Goal: Register for event/course

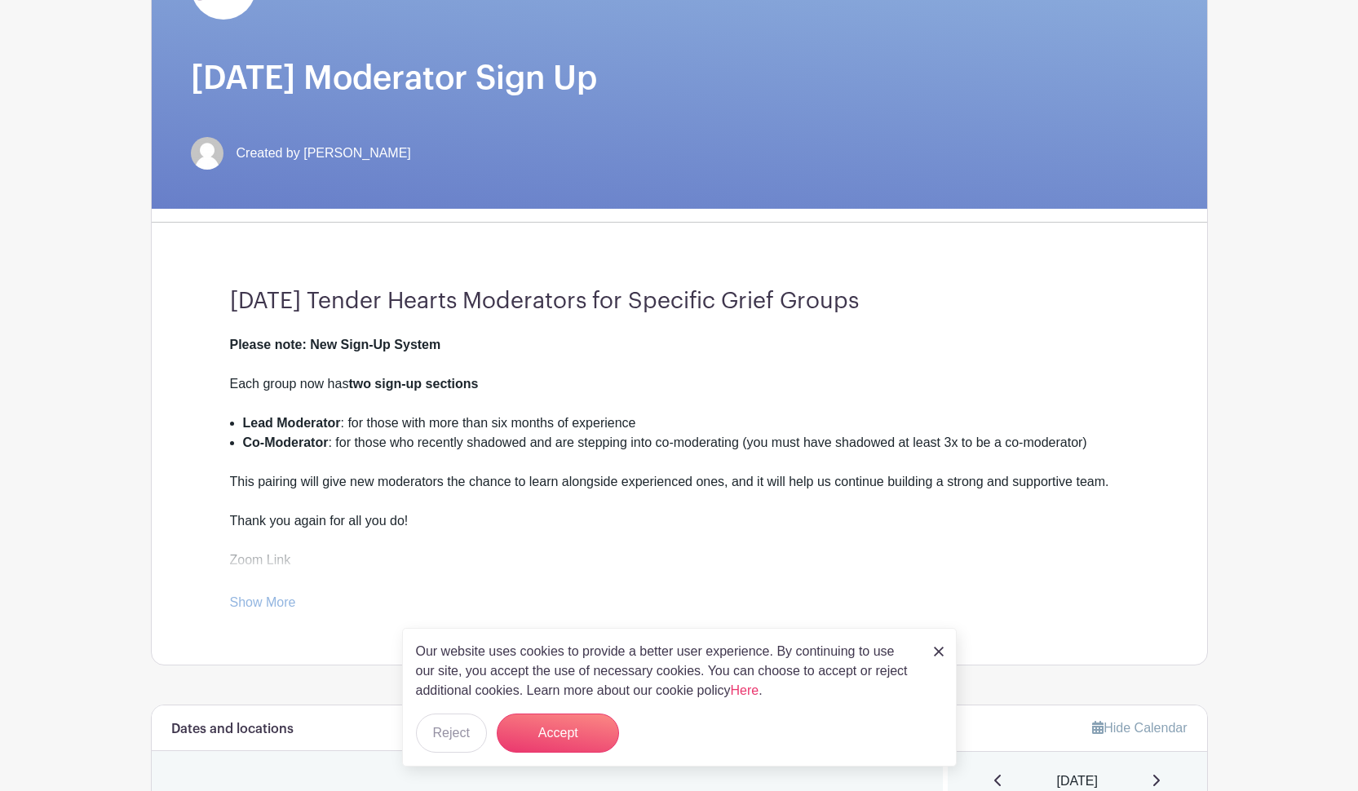
scroll to position [240, 0]
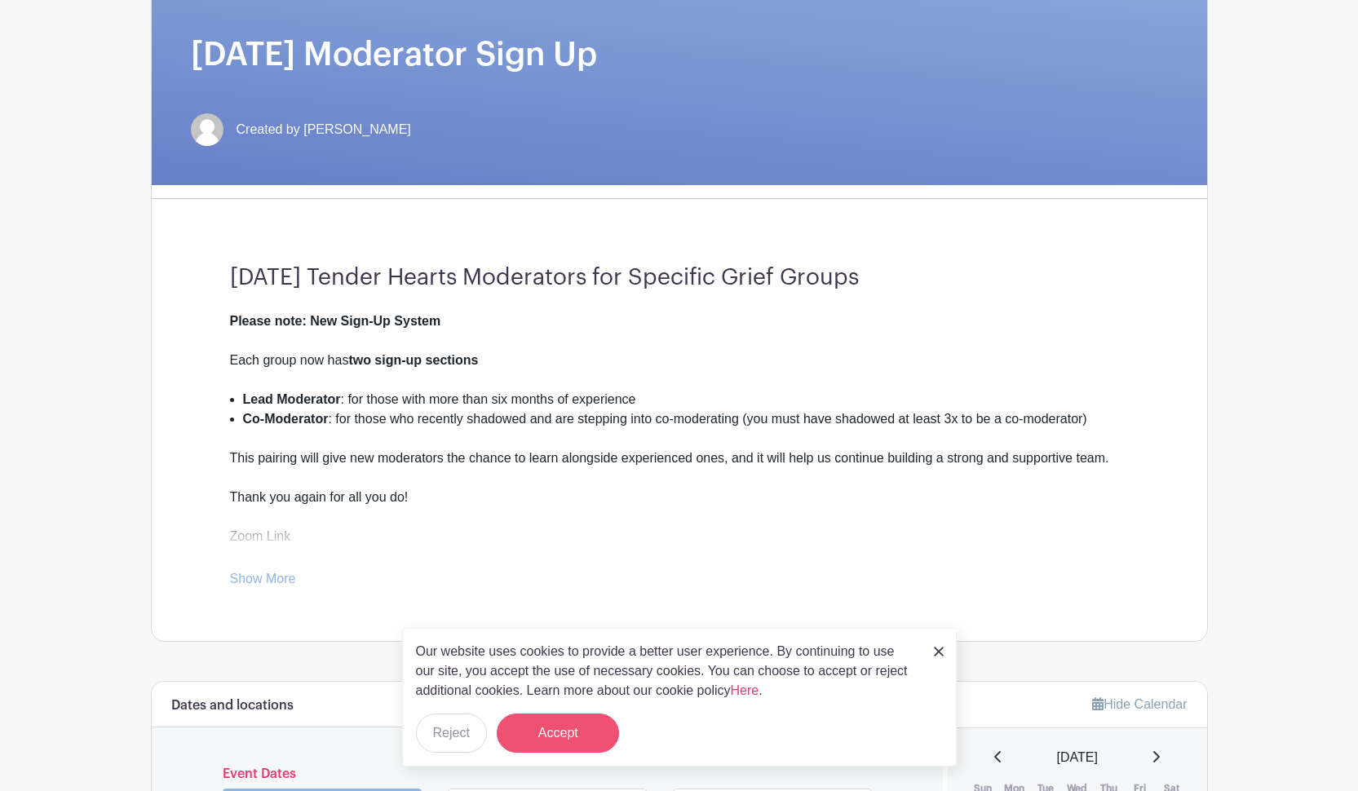
click at [555, 423] on button "Accept" at bounding box center [558, 733] width 122 height 39
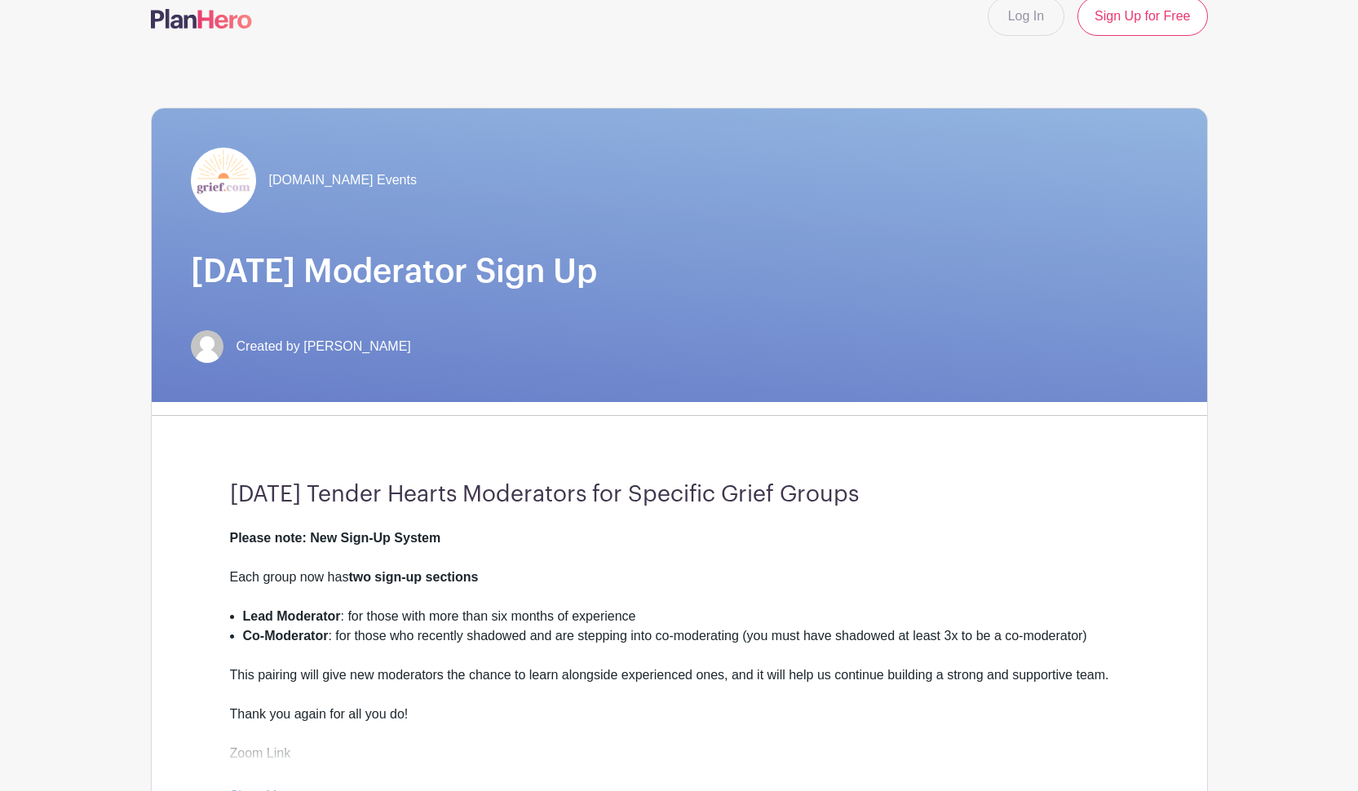
scroll to position [0, 0]
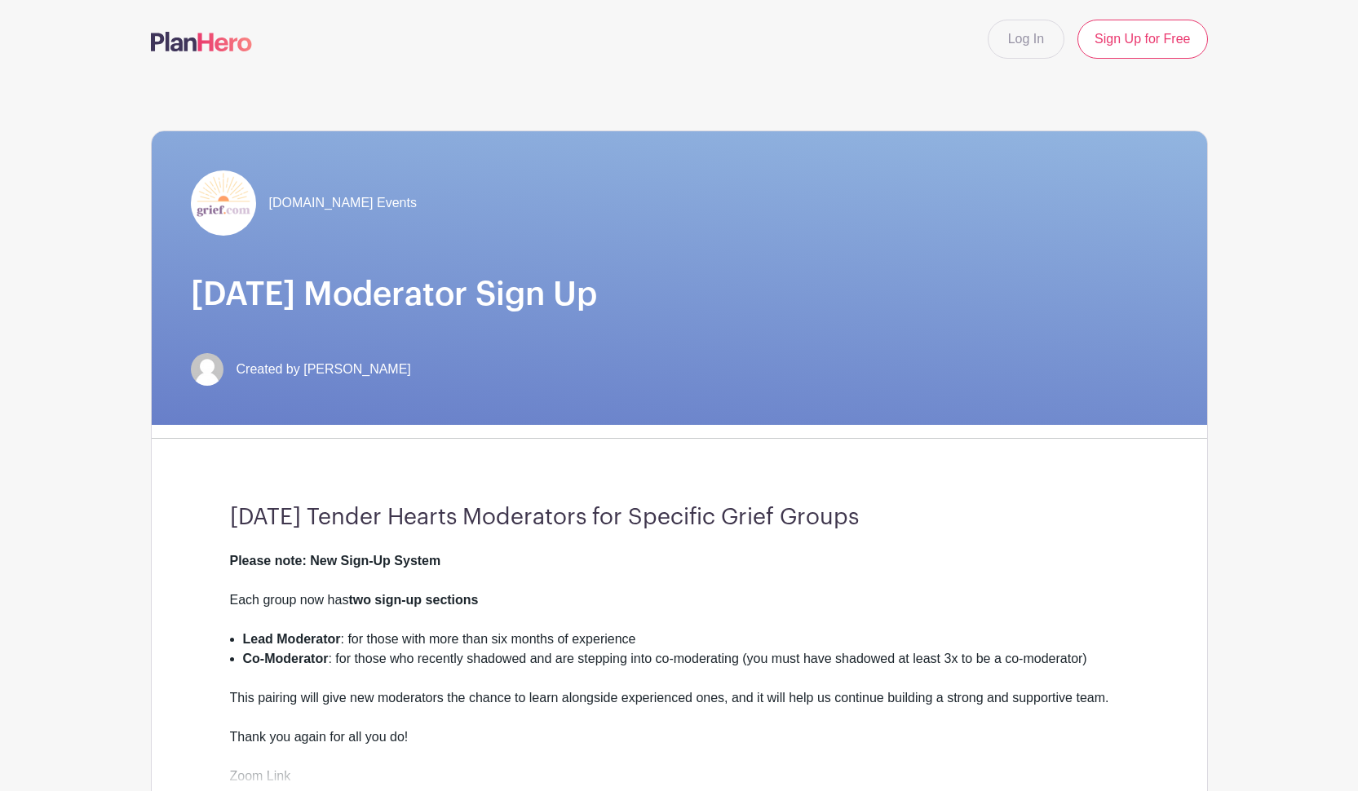
drag, startPoint x: 1356, startPoint y: 77, endPoint x: 1356, endPoint y: 137, distance: 60.4
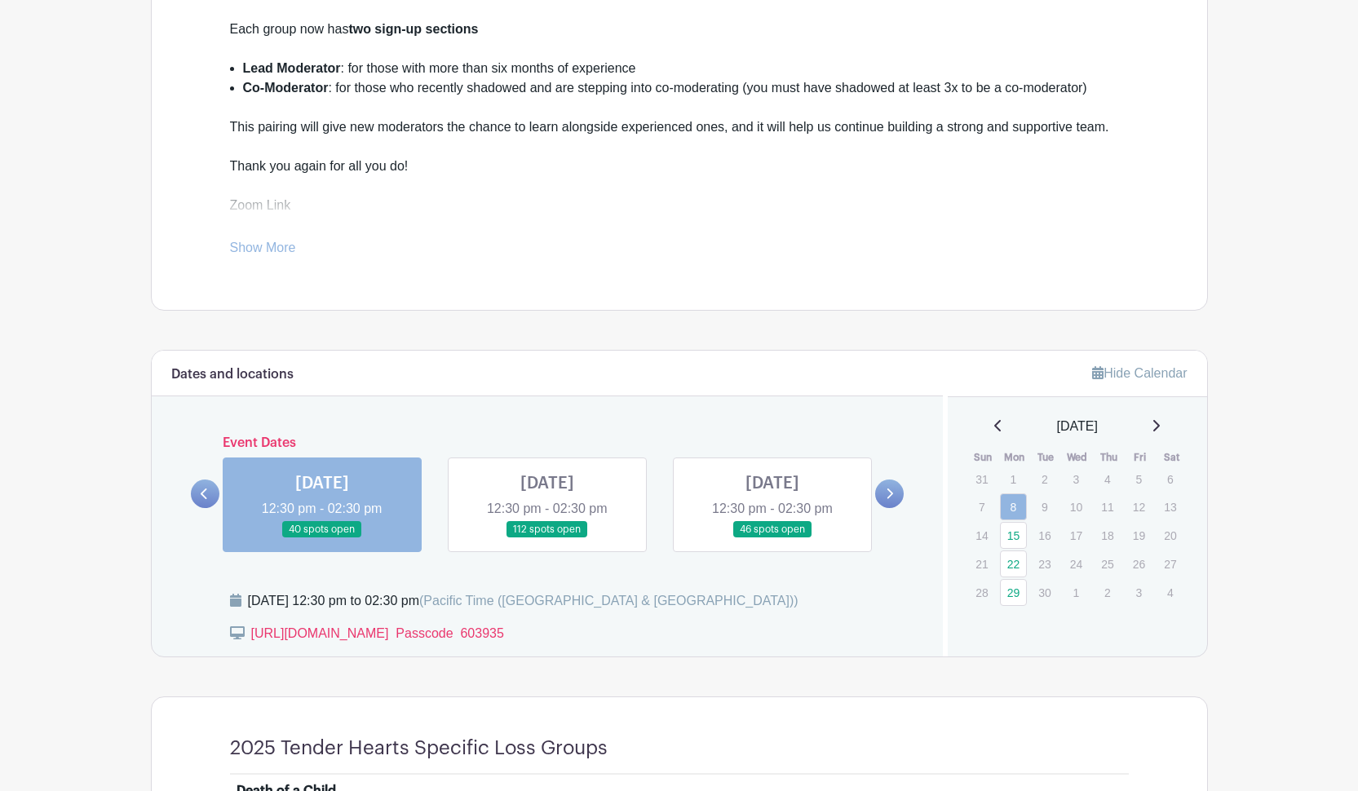
scroll to position [594, 0]
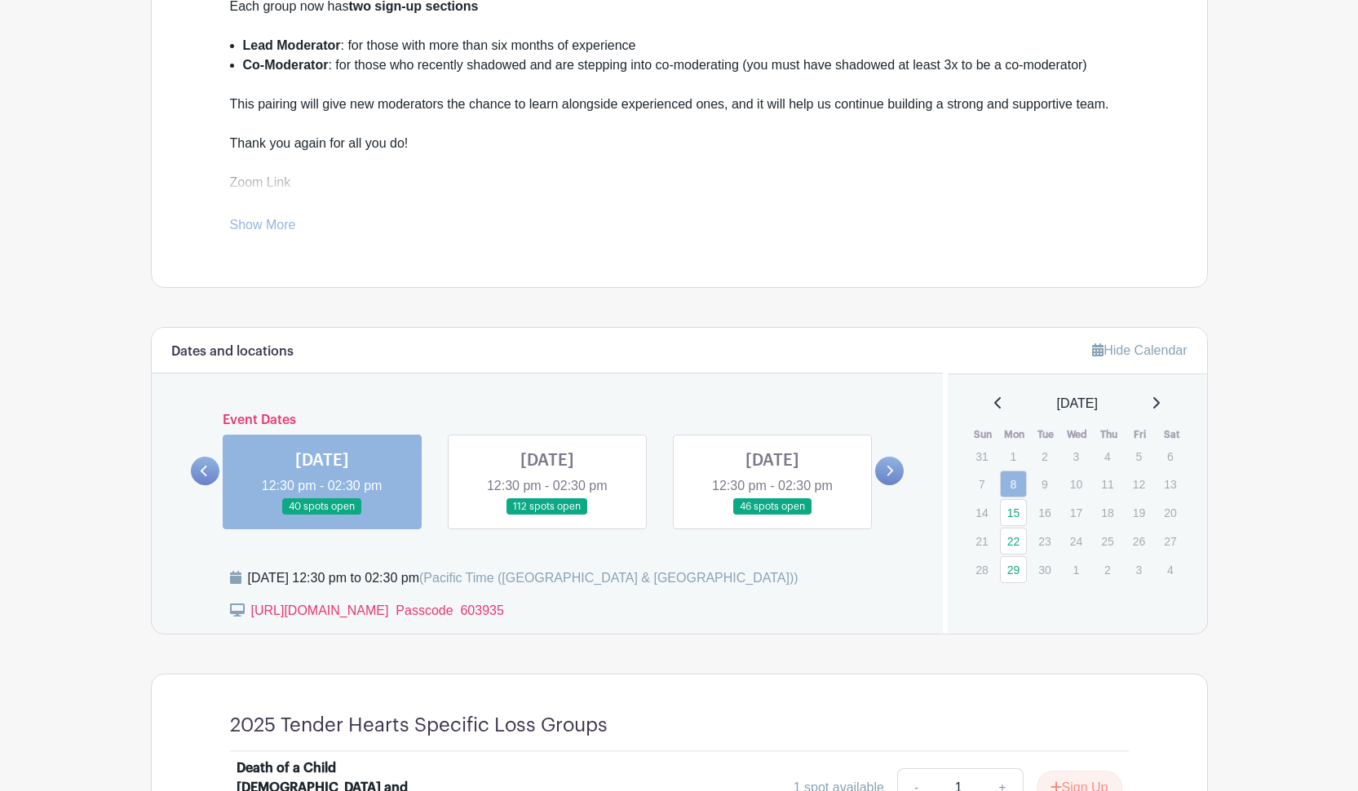
click at [200, 423] on link at bounding box center [205, 471] width 29 height 29
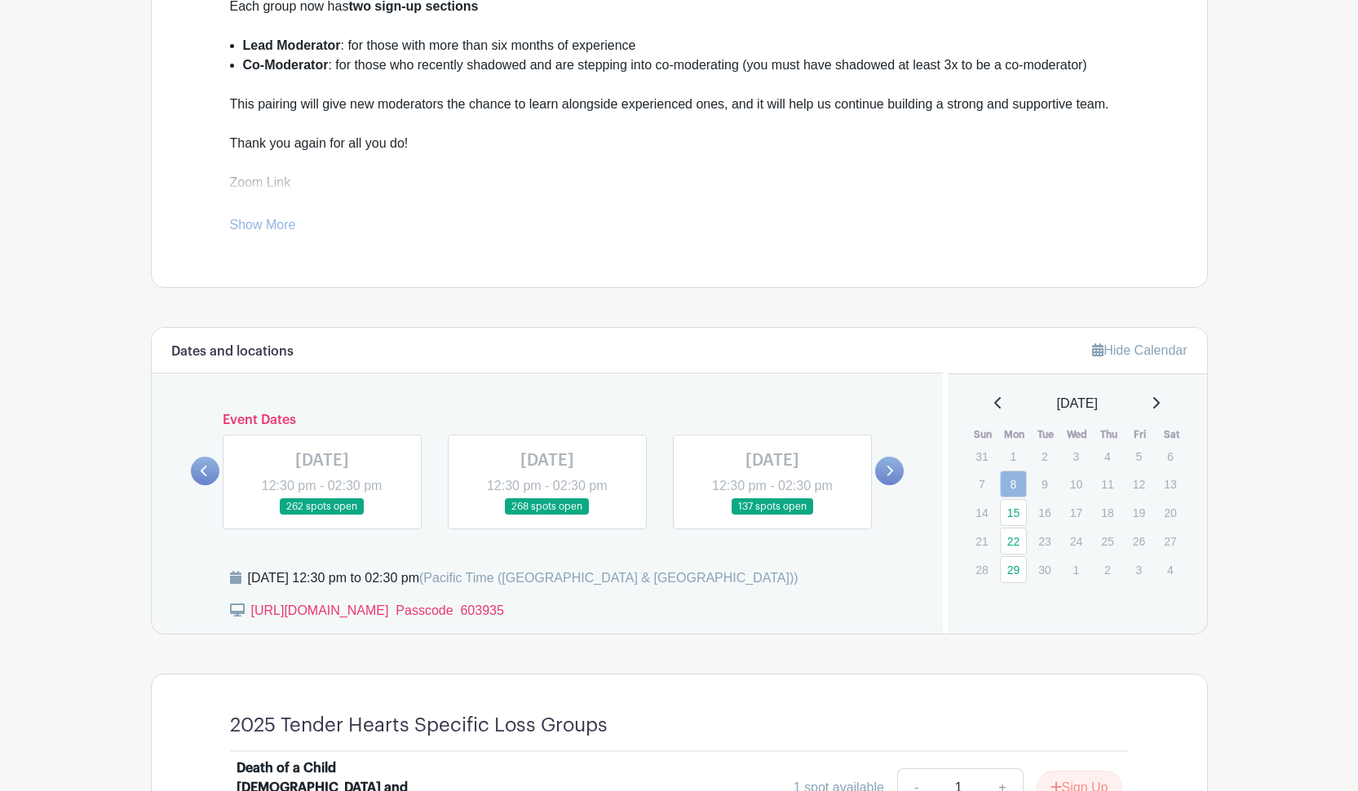
click at [673, 423] on icon at bounding box center [889, 471] width 7 height 12
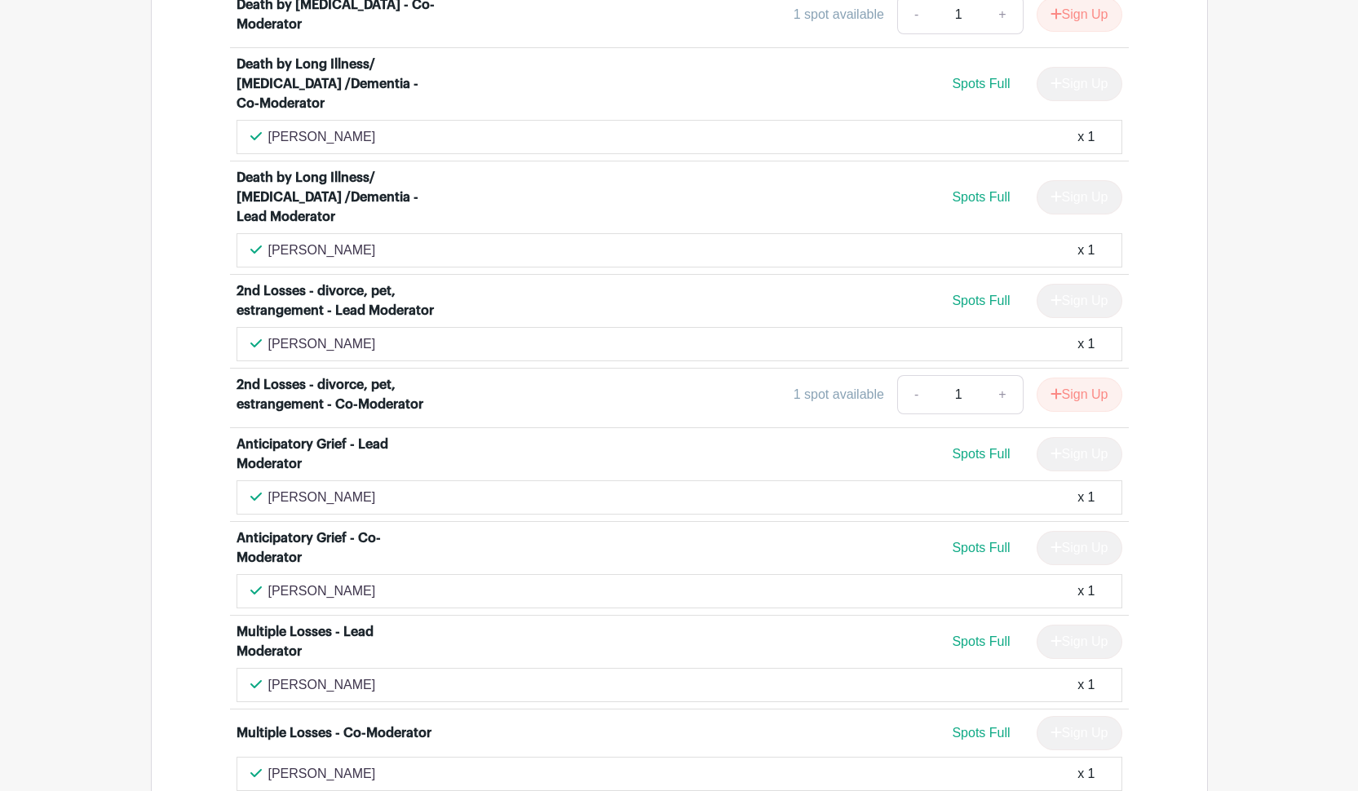
scroll to position [3741, 0]
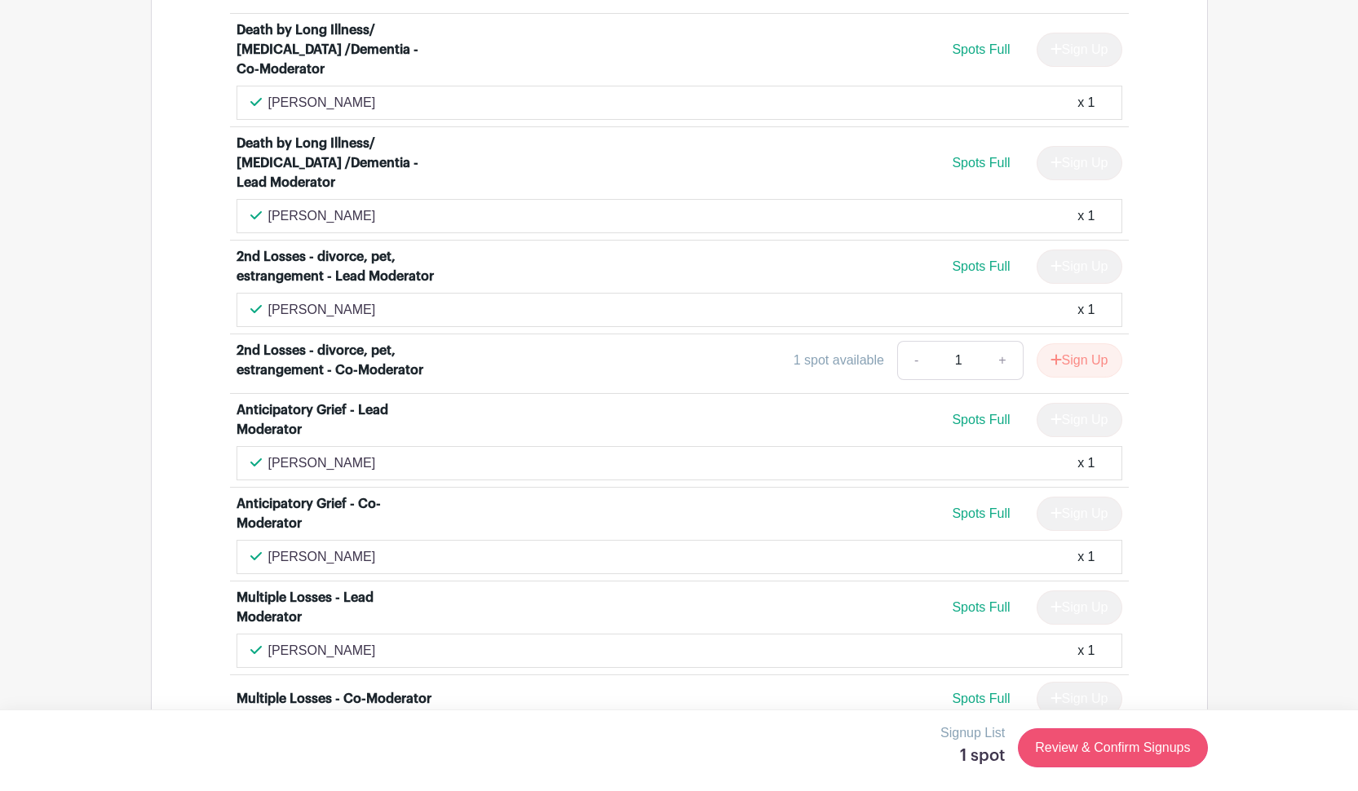
click at [673, 423] on link "Review & Confirm Signups" at bounding box center [1112, 747] width 189 height 39
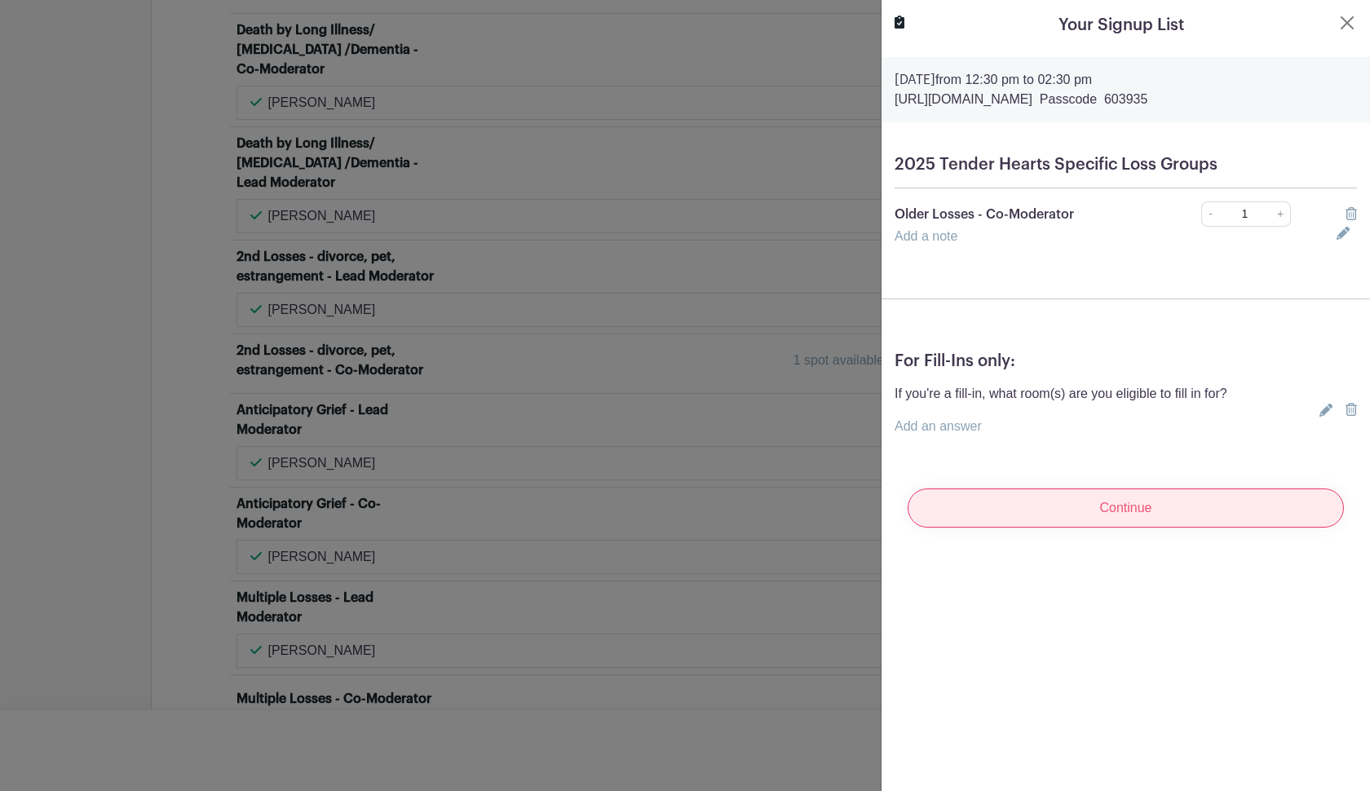
click at [673, 423] on input "Continue" at bounding box center [1126, 508] width 436 height 39
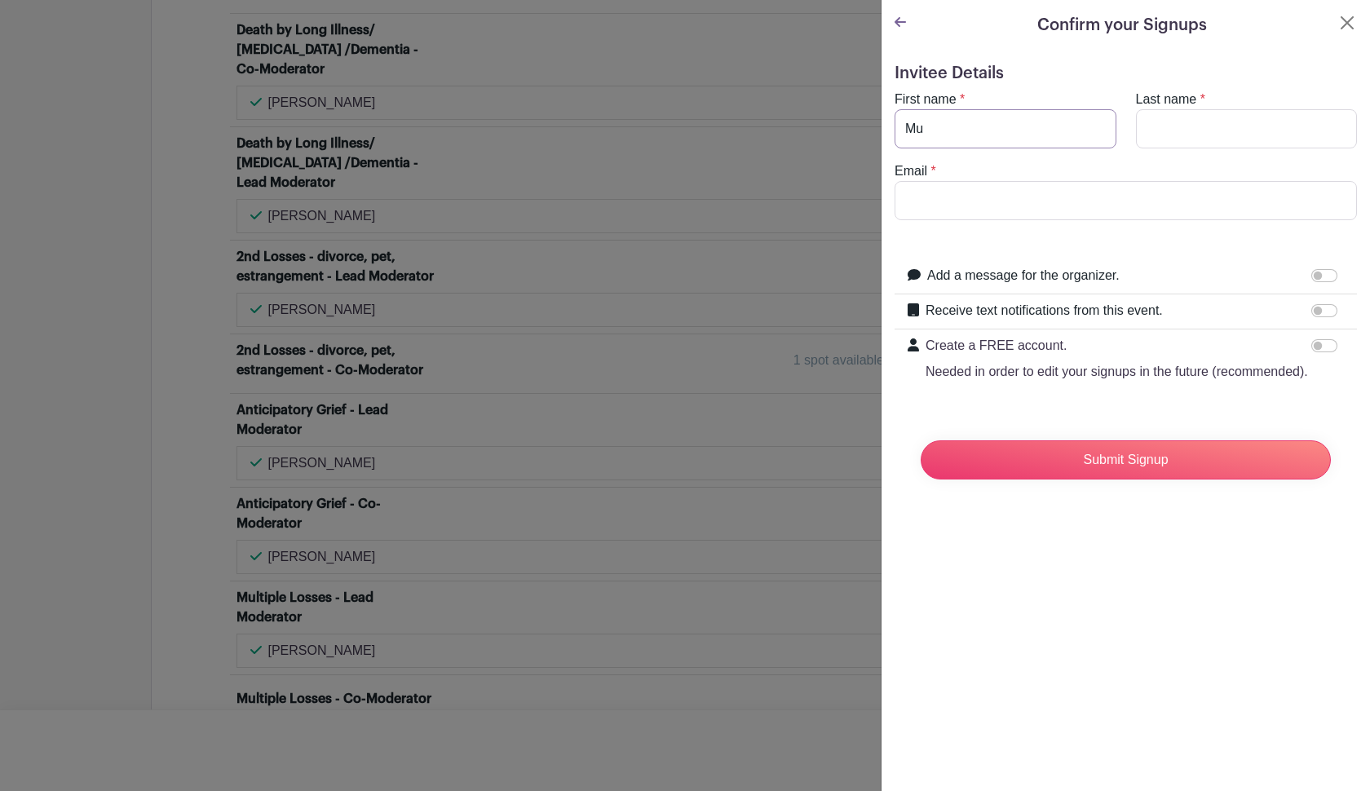
type input "Mur"
type input "Muriel"
type input "Williams"
type input "veese58@gmail.com"
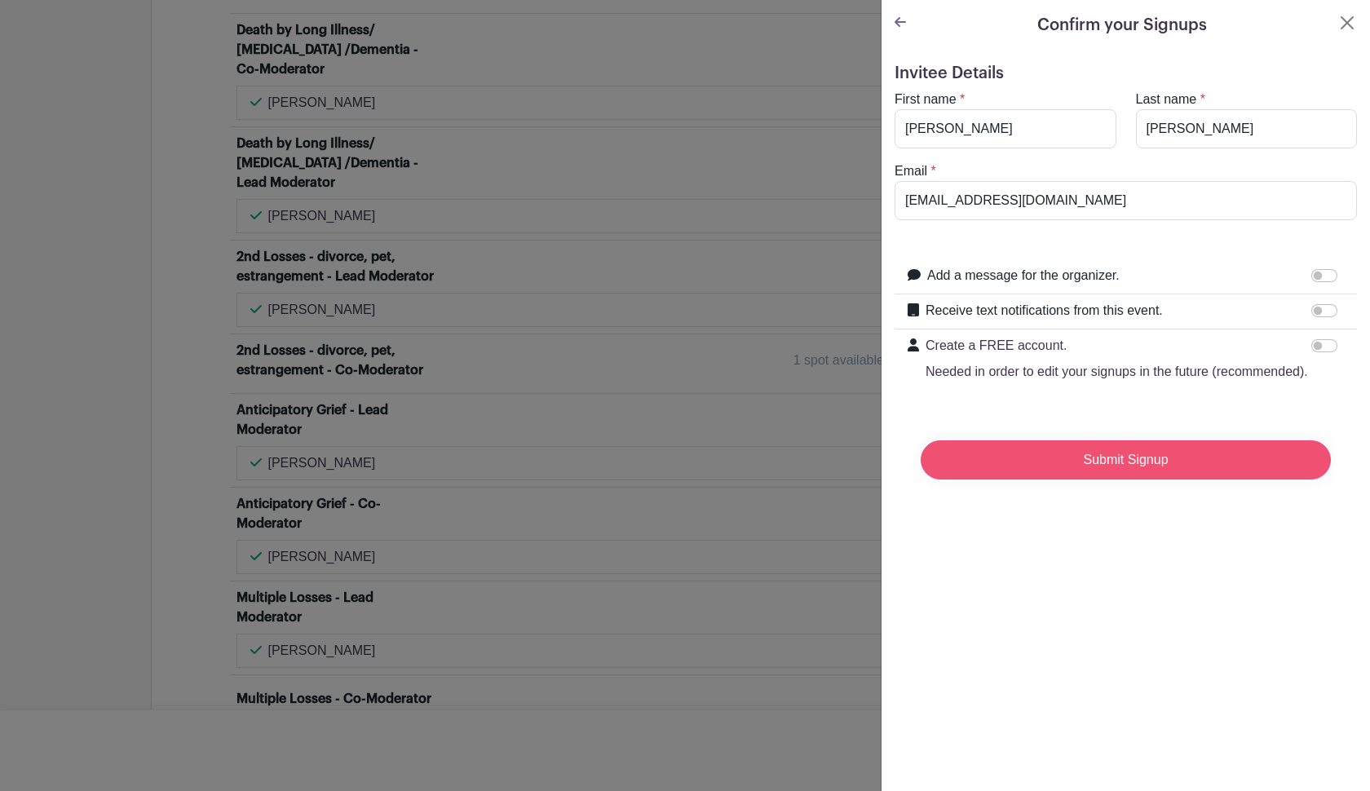
click at [673, 423] on input "Submit Signup" at bounding box center [1126, 459] width 410 height 39
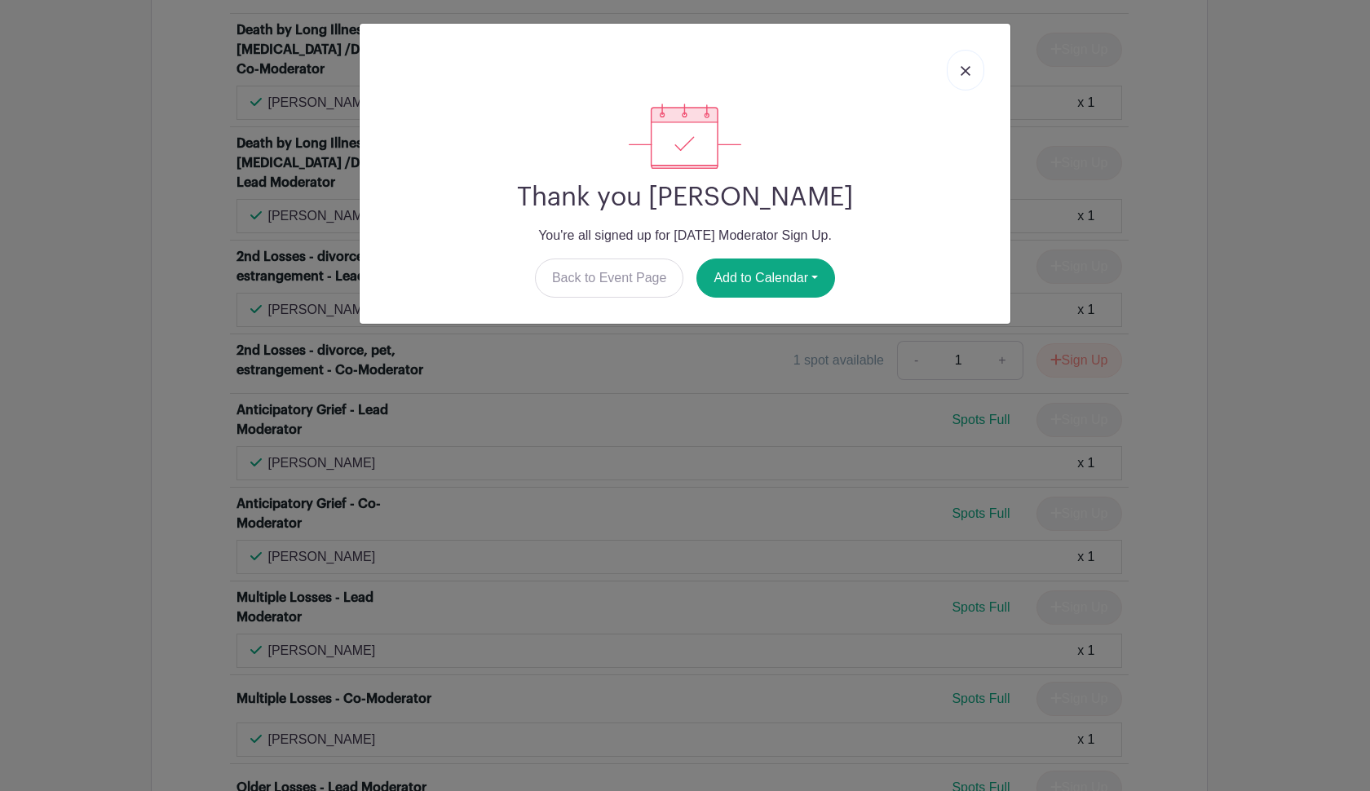
click at [673, 69] on img at bounding box center [966, 71] width 10 height 10
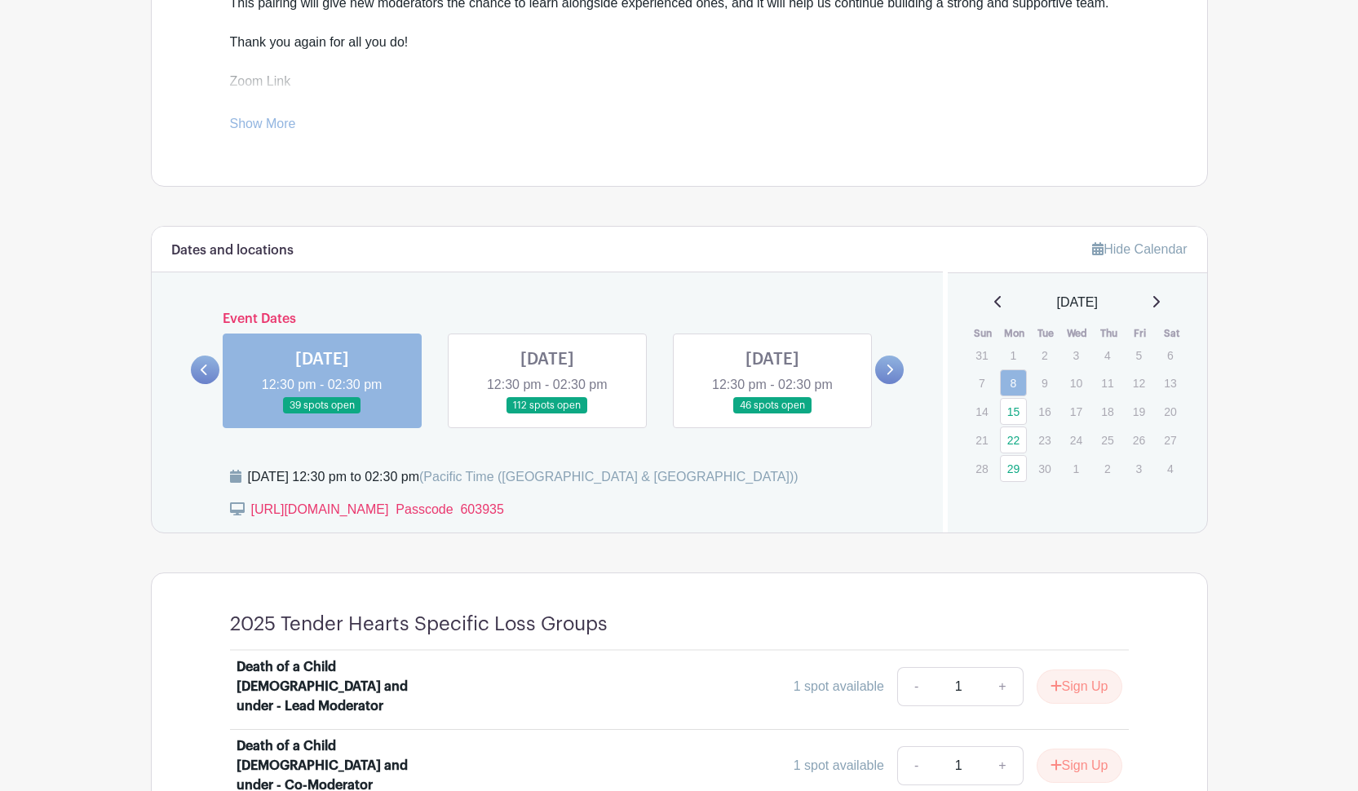
scroll to position [643, 0]
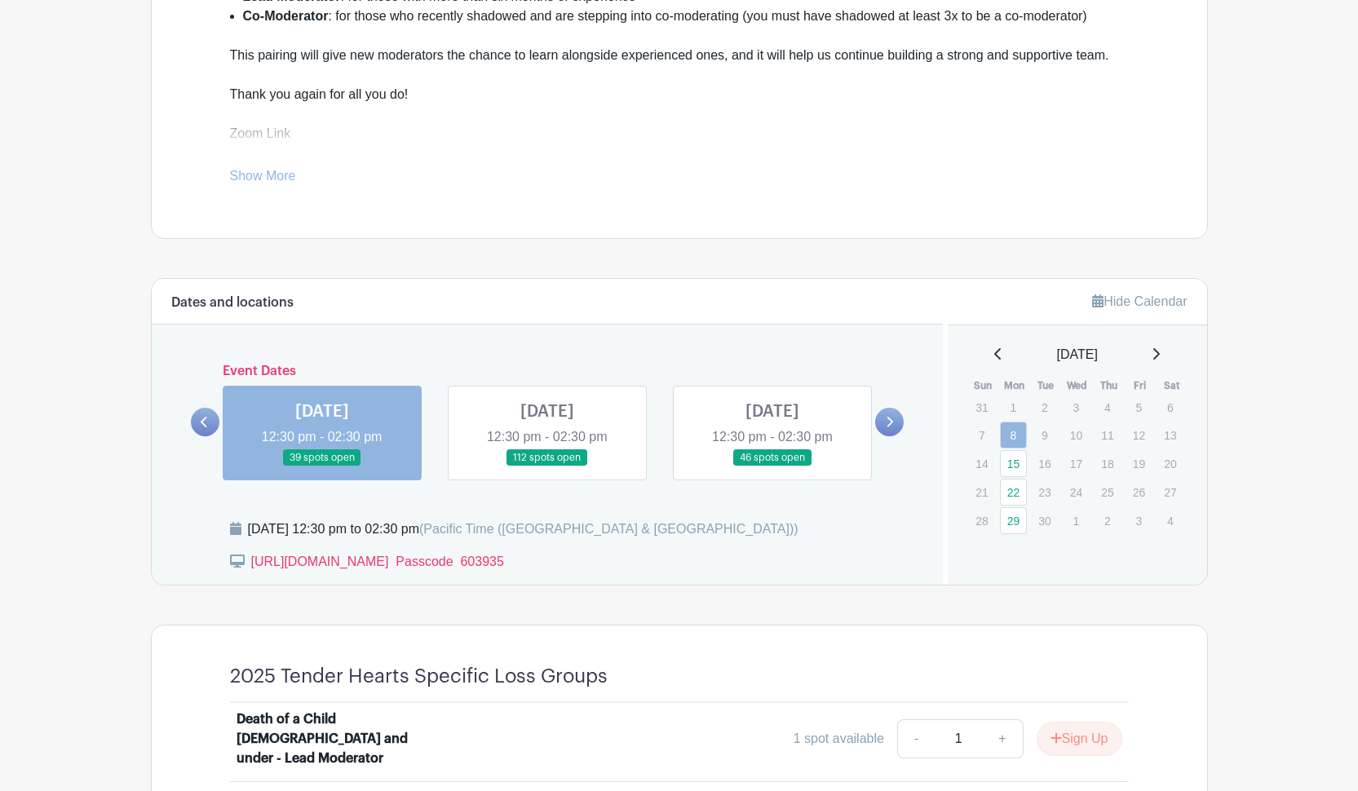
click at [547, 423] on link at bounding box center [547, 467] width 0 height 0
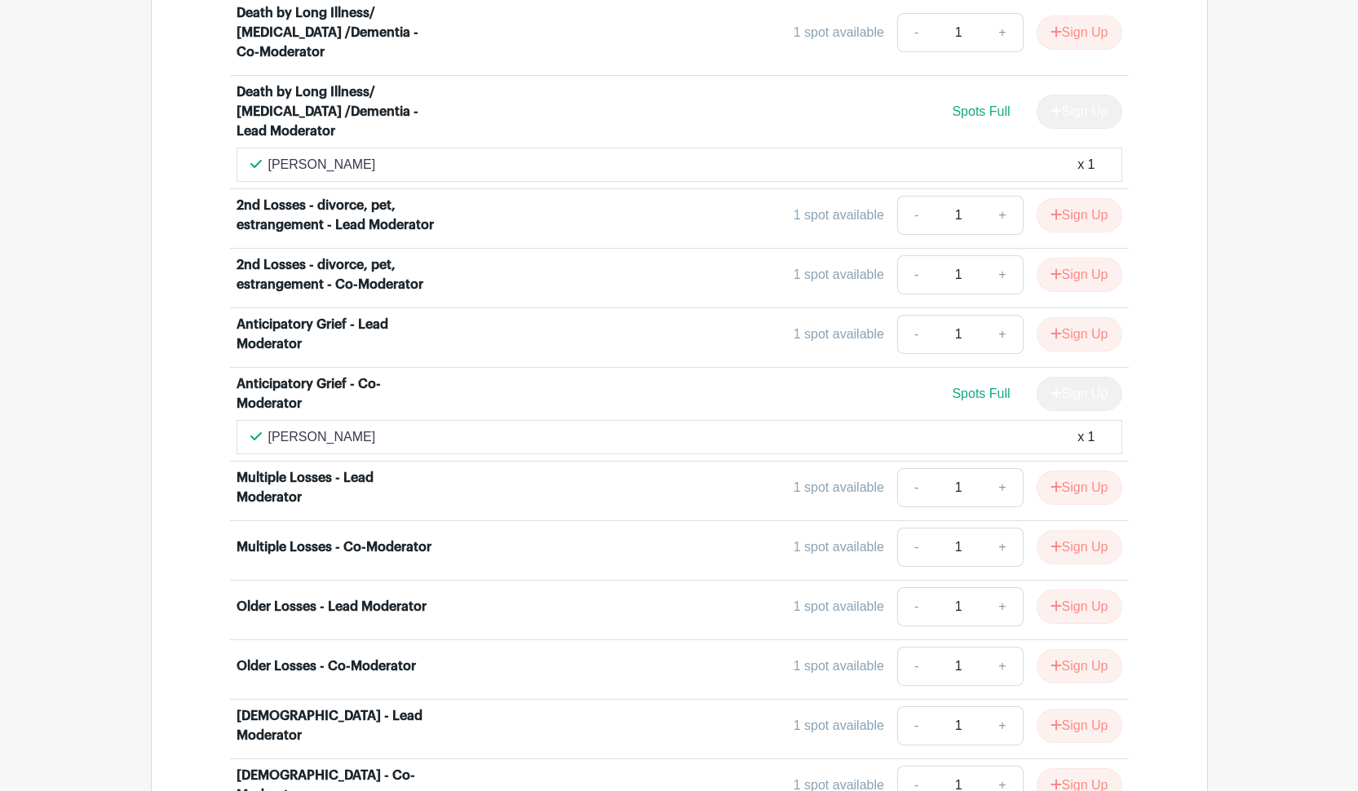
scroll to position [3799, 0]
